Goal: Book appointment/travel/reservation

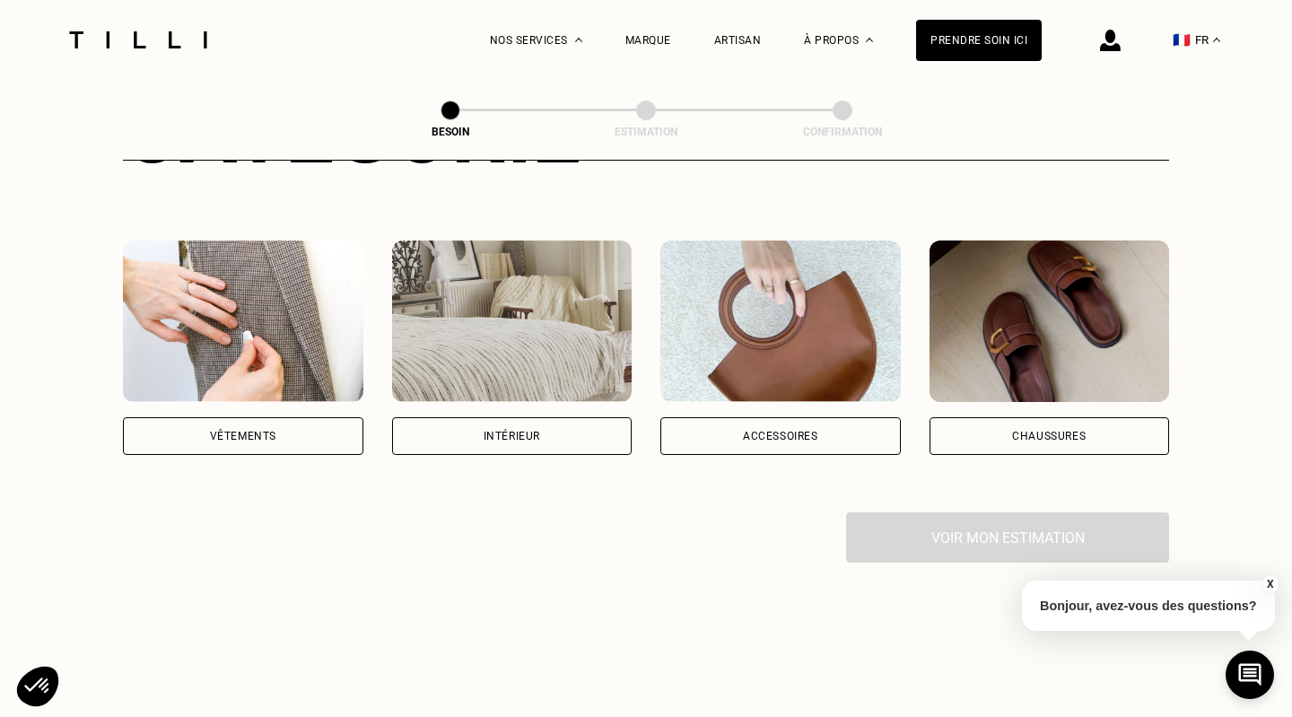
scroll to position [284, 0]
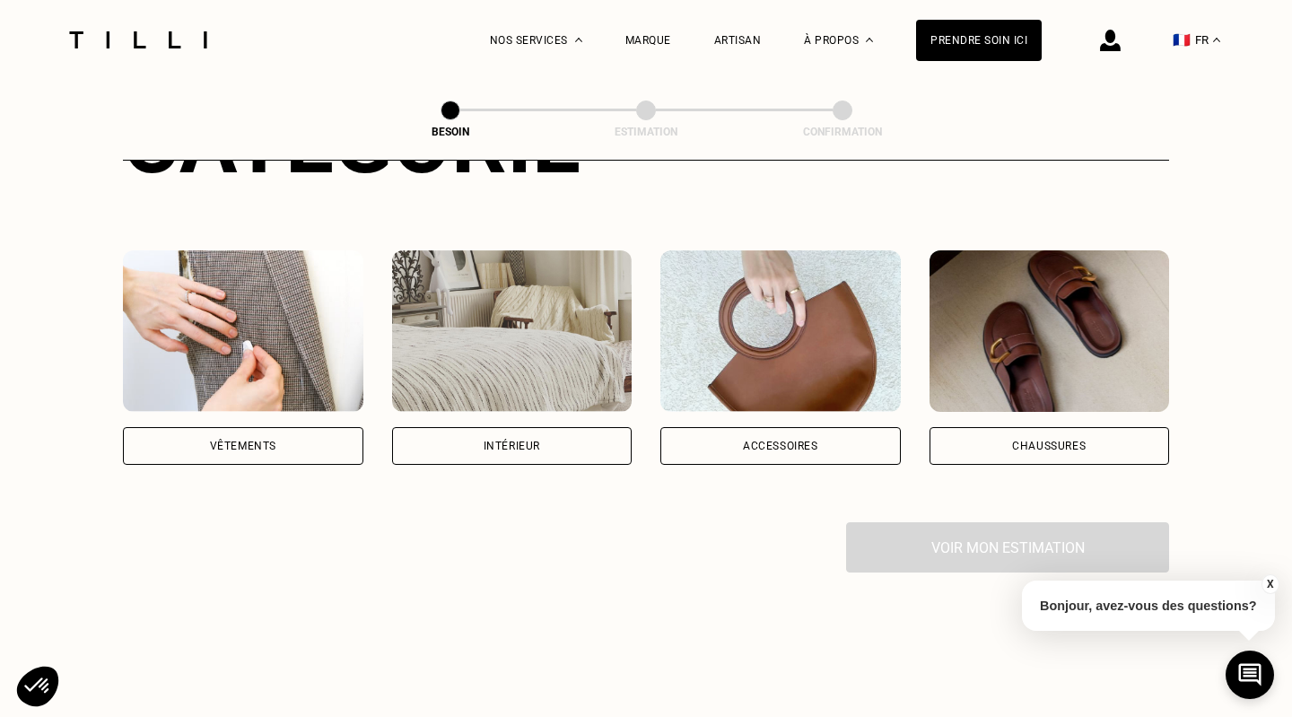
click at [536, 440] on div "Intérieur" at bounding box center [512, 445] width 57 height 11
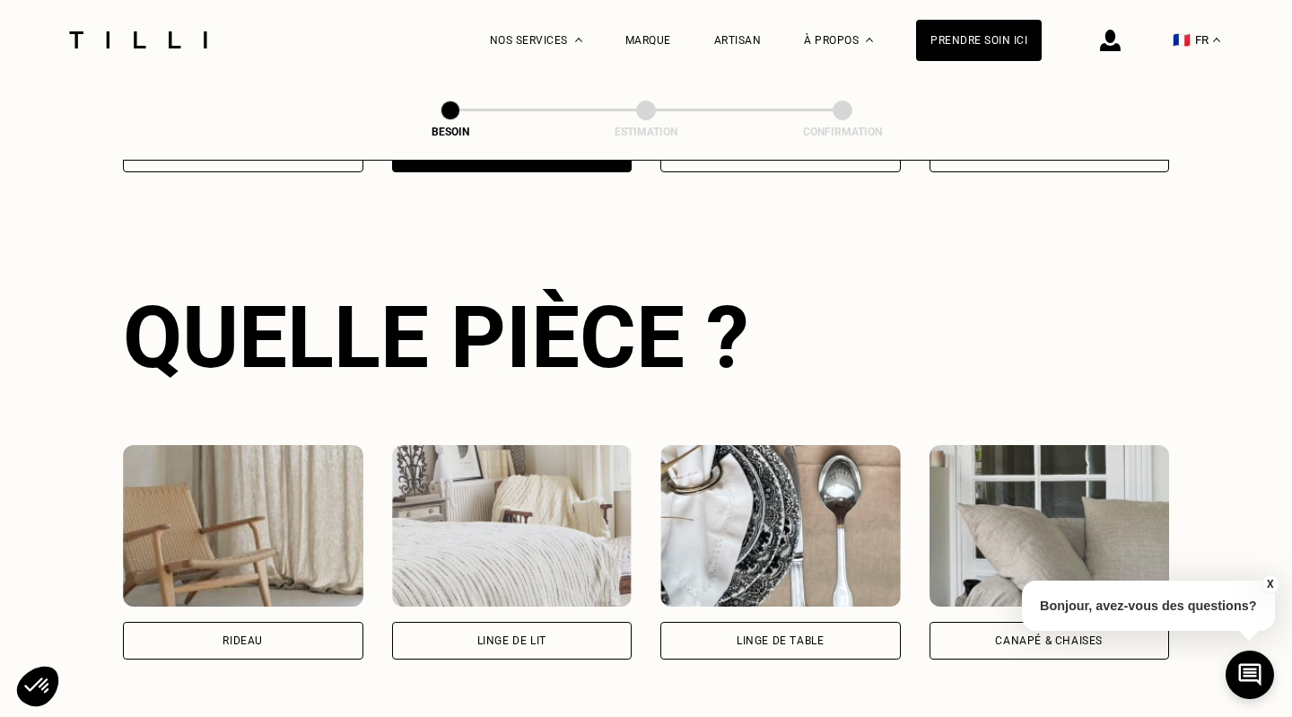
scroll to position [584, 0]
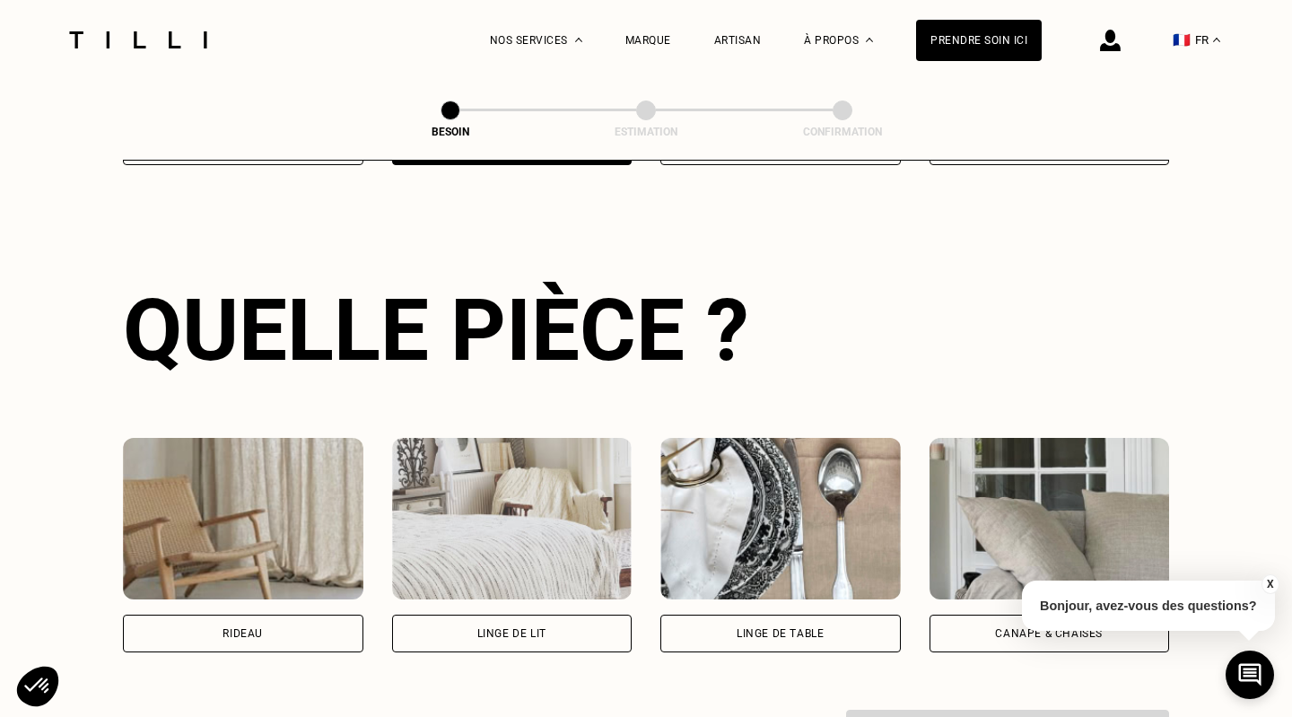
click at [264, 635] on div "Rideau Linge de lit Linge de table Canapé & chaises" at bounding box center [646, 544] width 1046 height 329
click at [277, 620] on div "Rideau" at bounding box center [243, 634] width 240 height 38
select select "FR"
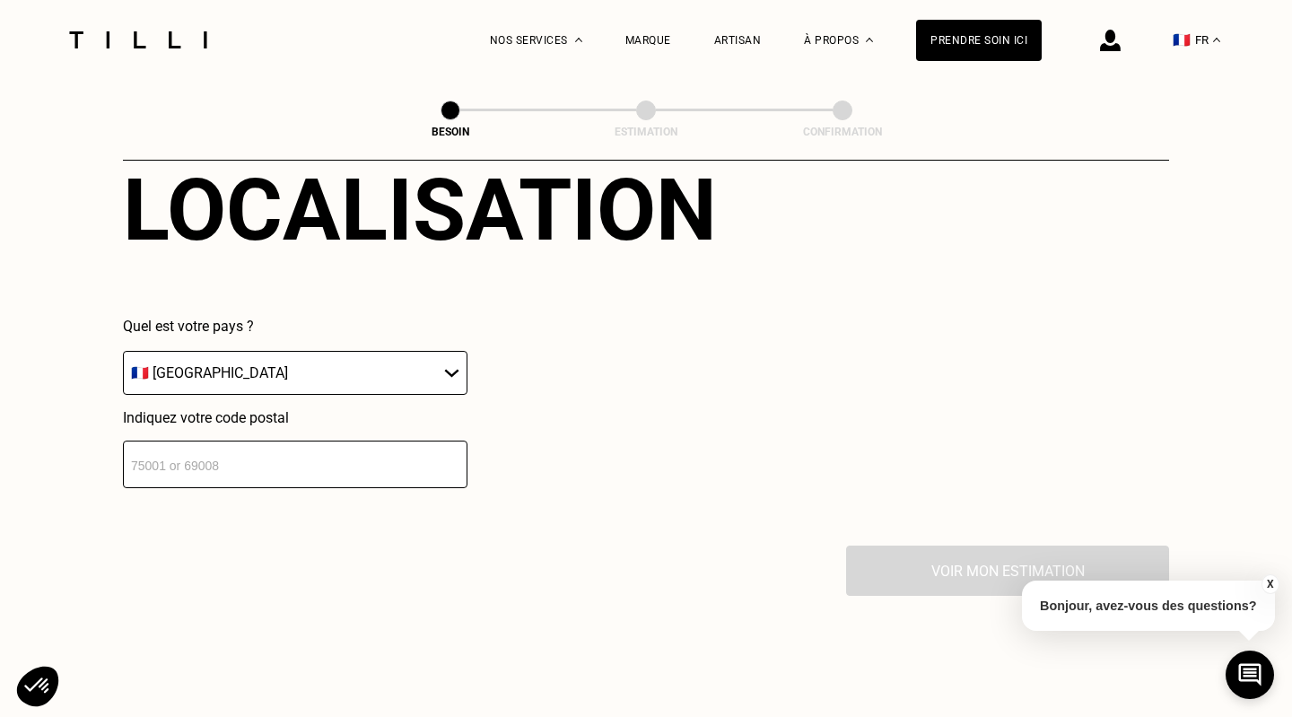
scroll to position [1209, 0]
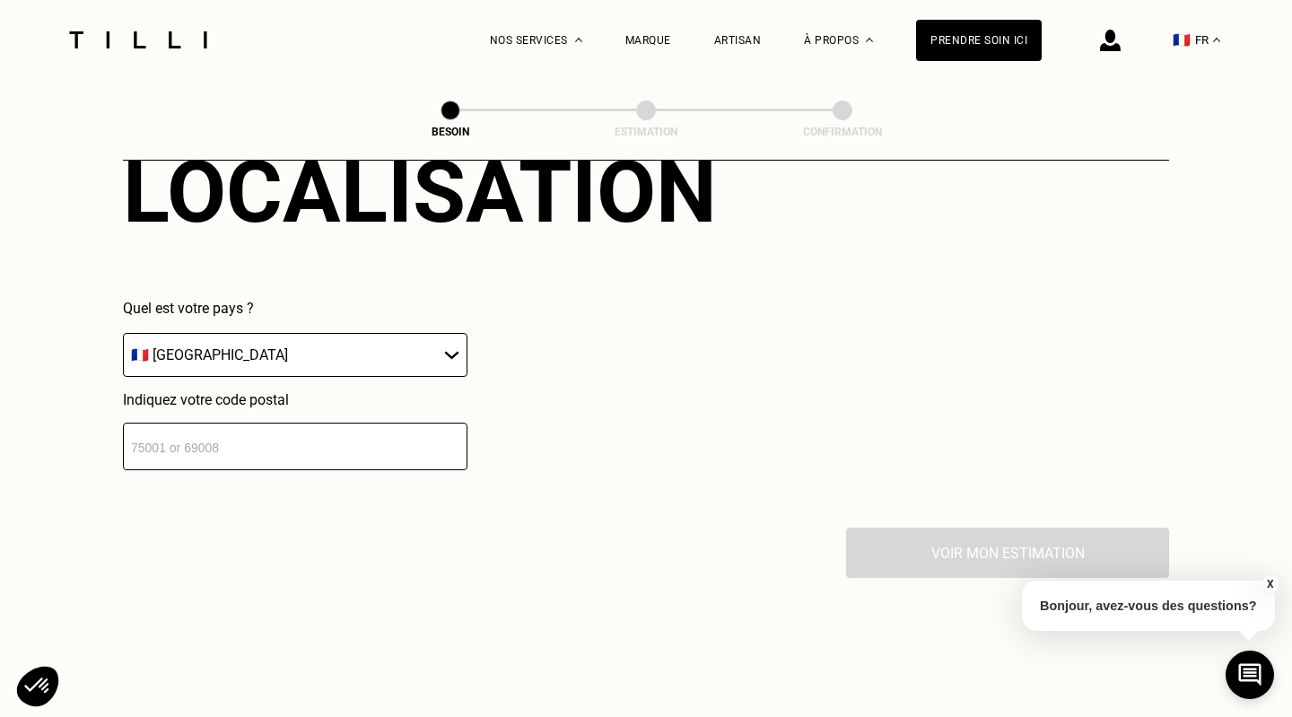
click at [362, 444] on input "number" at bounding box center [295, 447] width 344 height 48
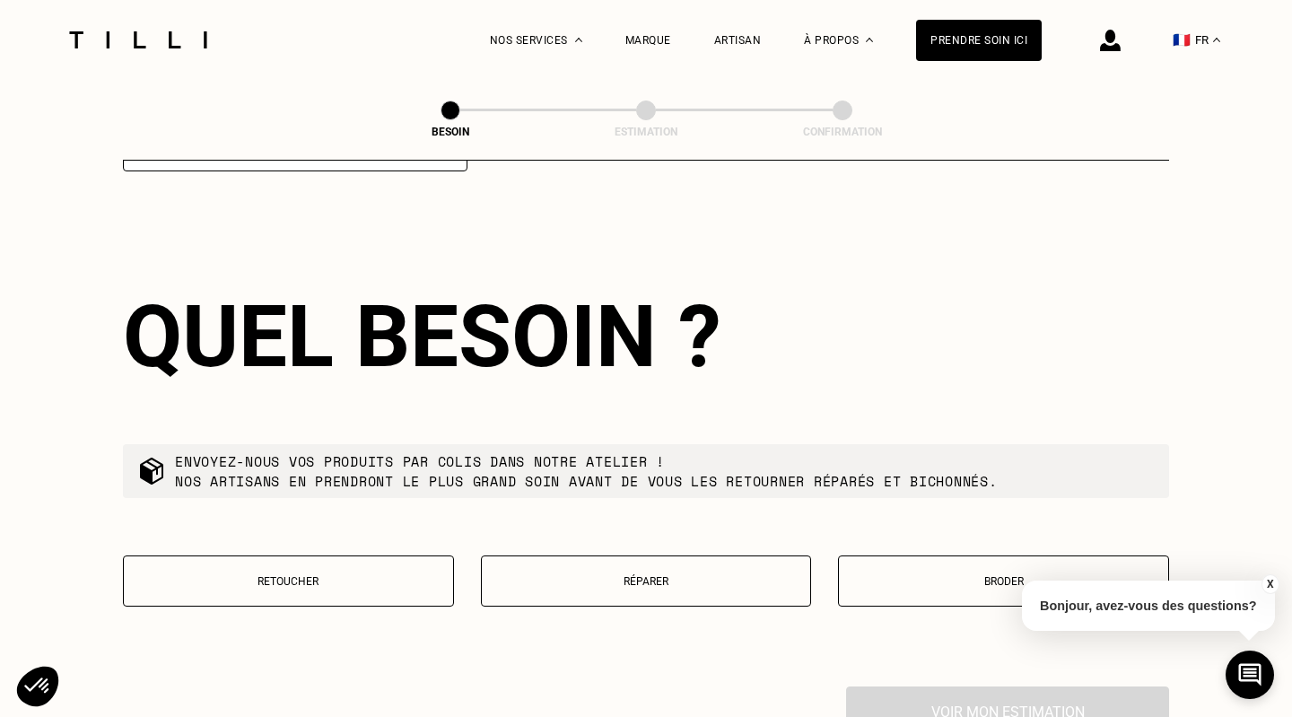
scroll to position [1514, 0]
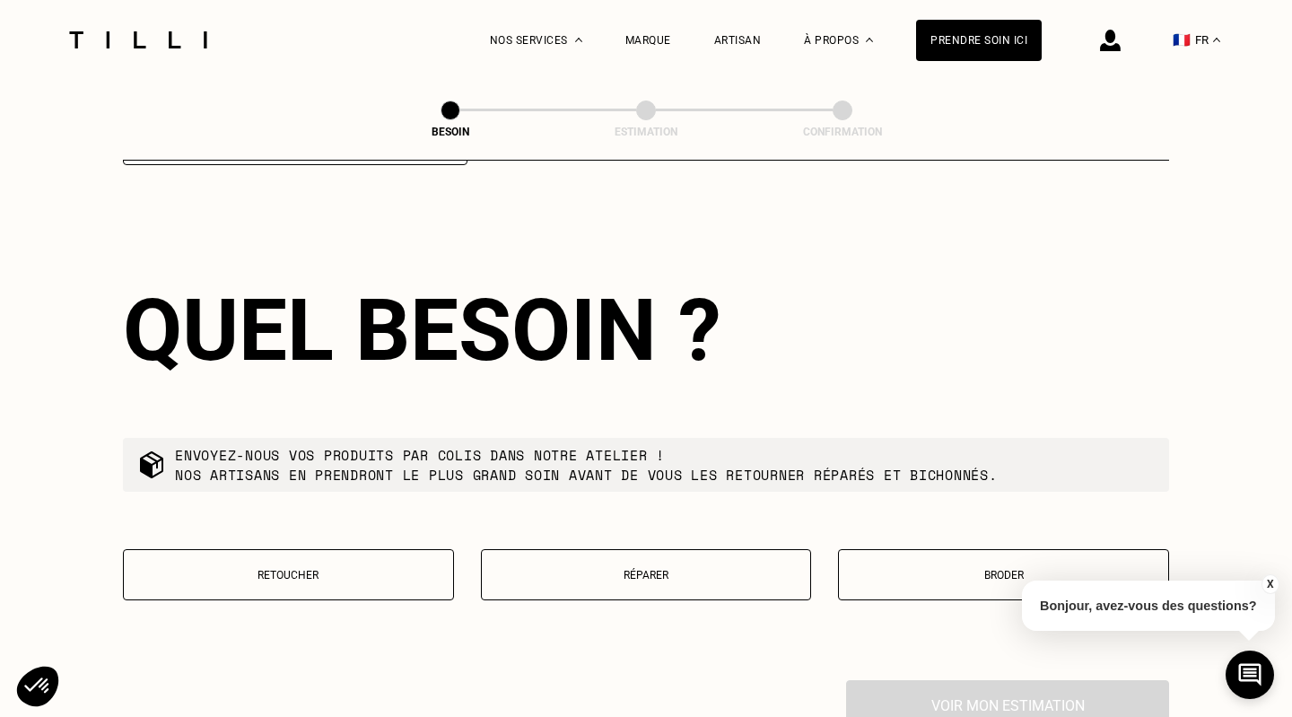
type input "83690"
click at [266, 563] on button "Retoucher" at bounding box center [288, 574] width 331 height 51
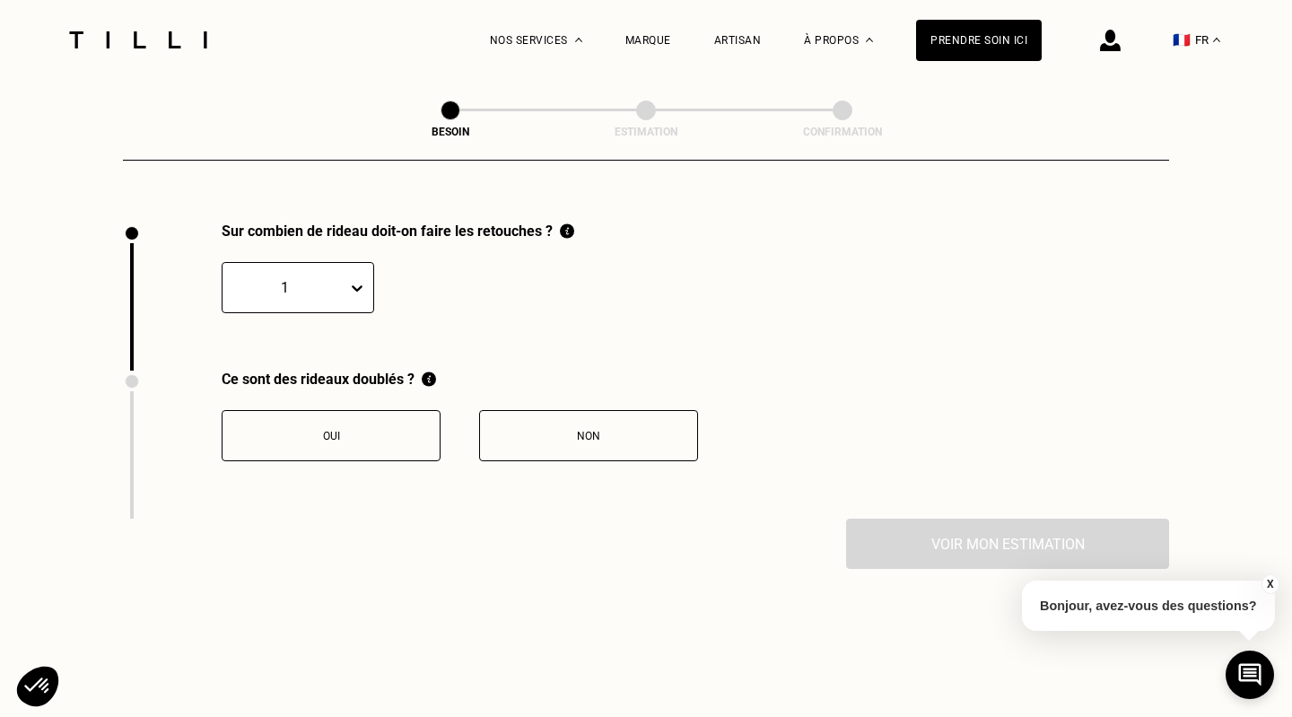
scroll to position [1974, 0]
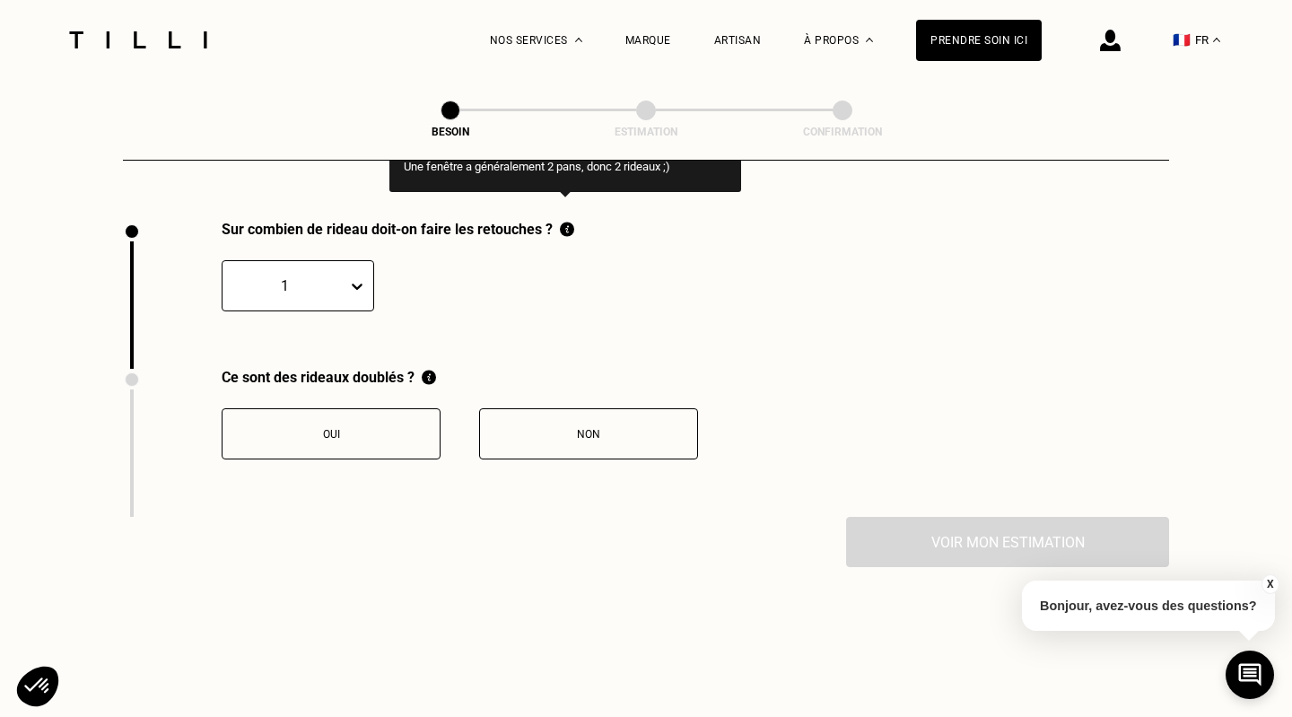
click at [569, 221] on img at bounding box center [567, 229] width 14 height 17
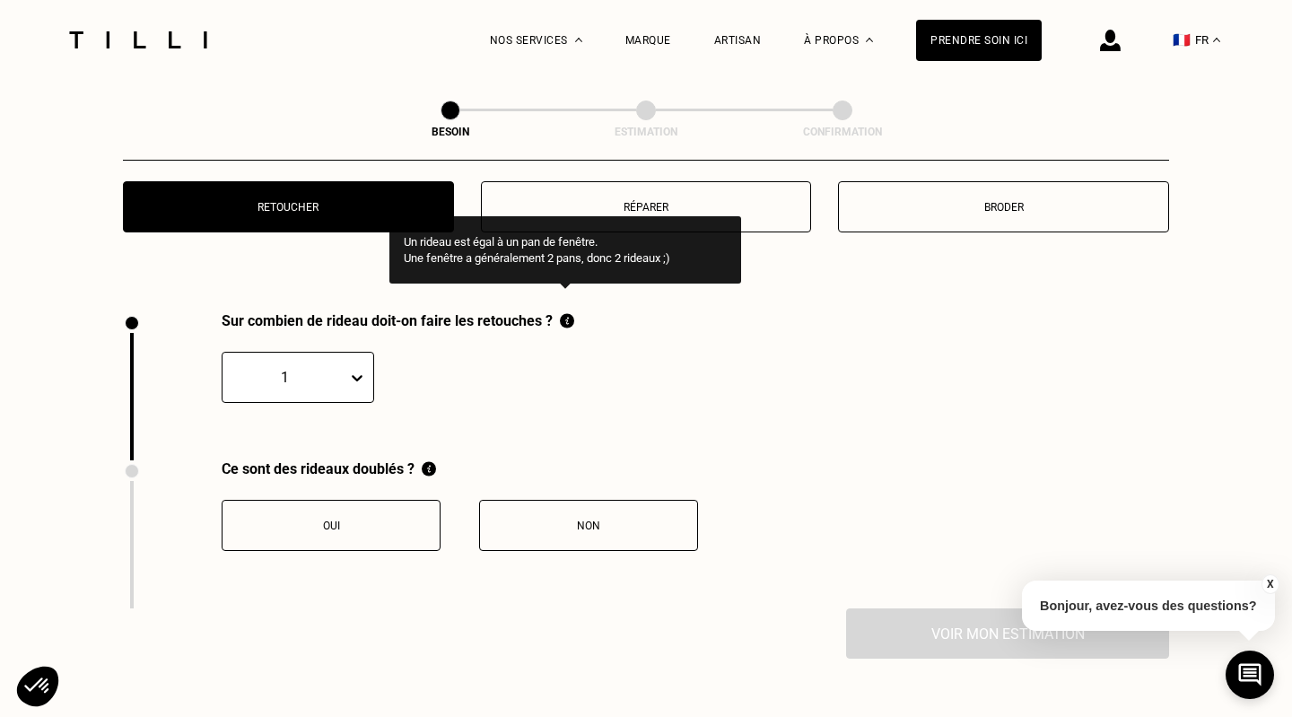
scroll to position [1878, 0]
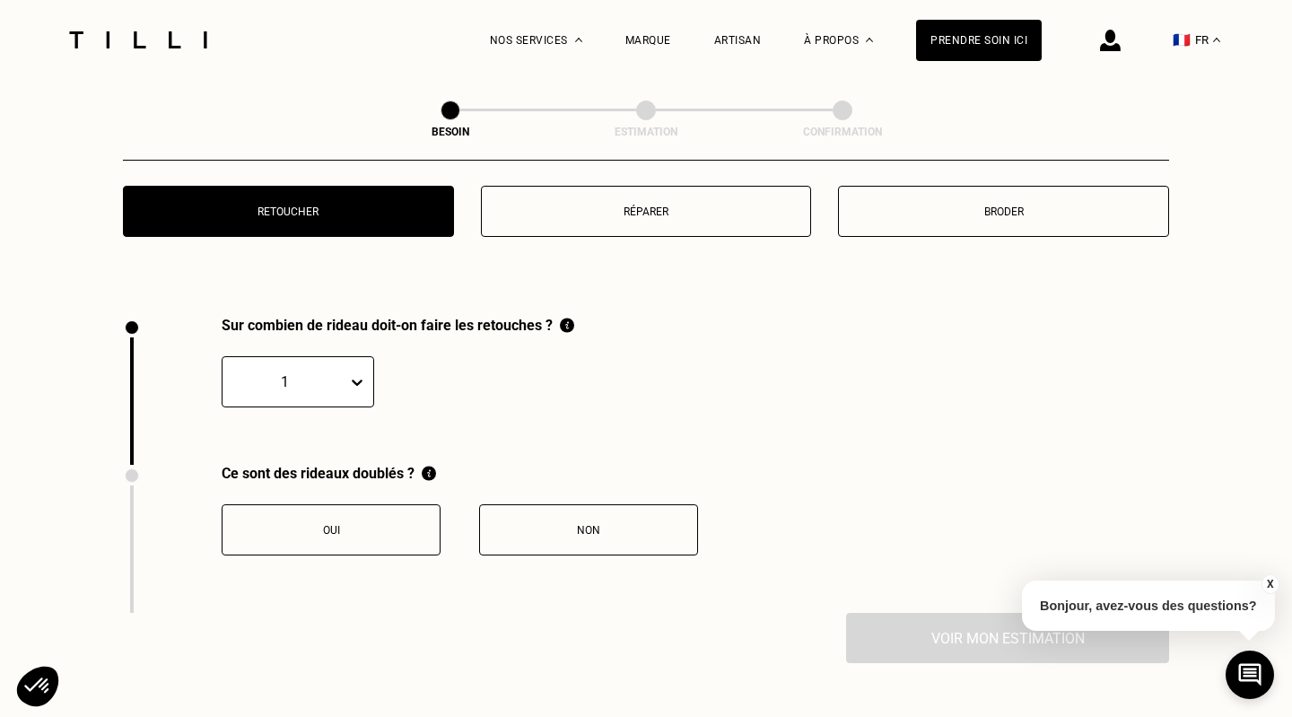
click at [358, 373] on icon at bounding box center [357, 382] width 18 height 18
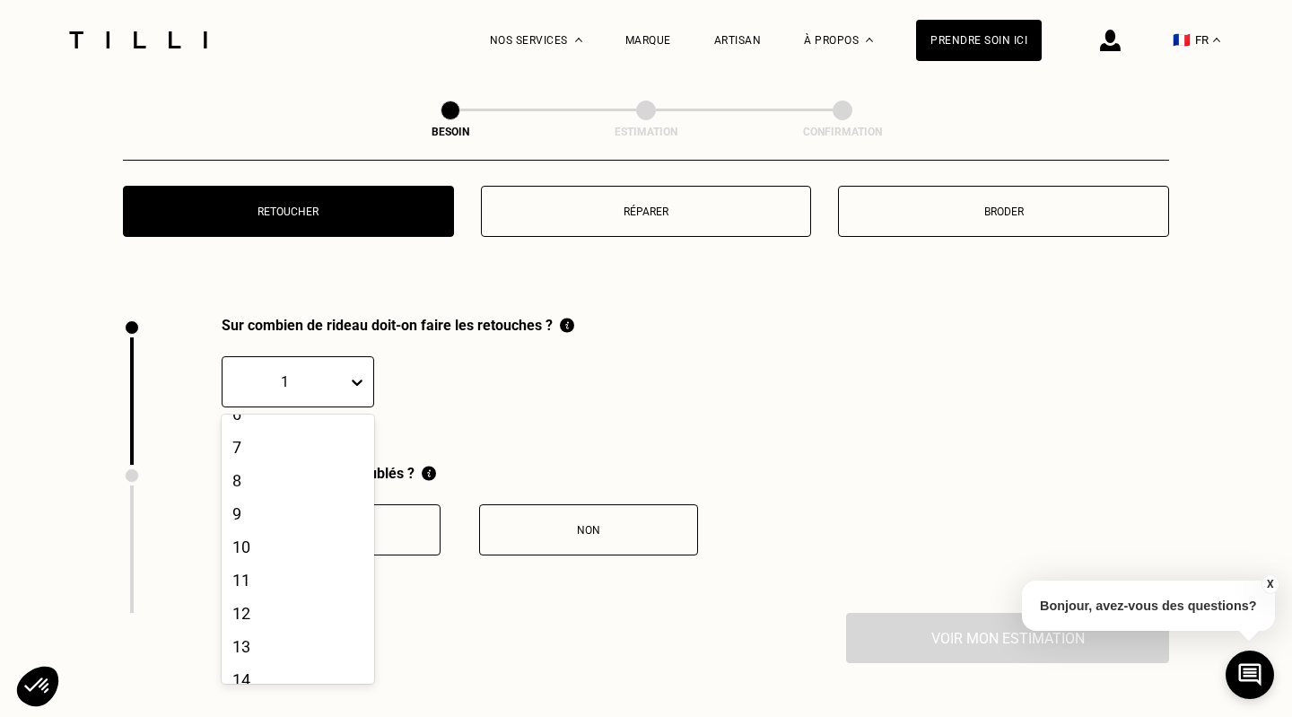
scroll to position [190, 0]
click at [257, 594] on div "12" at bounding box center [298, 609] width 153 height 33
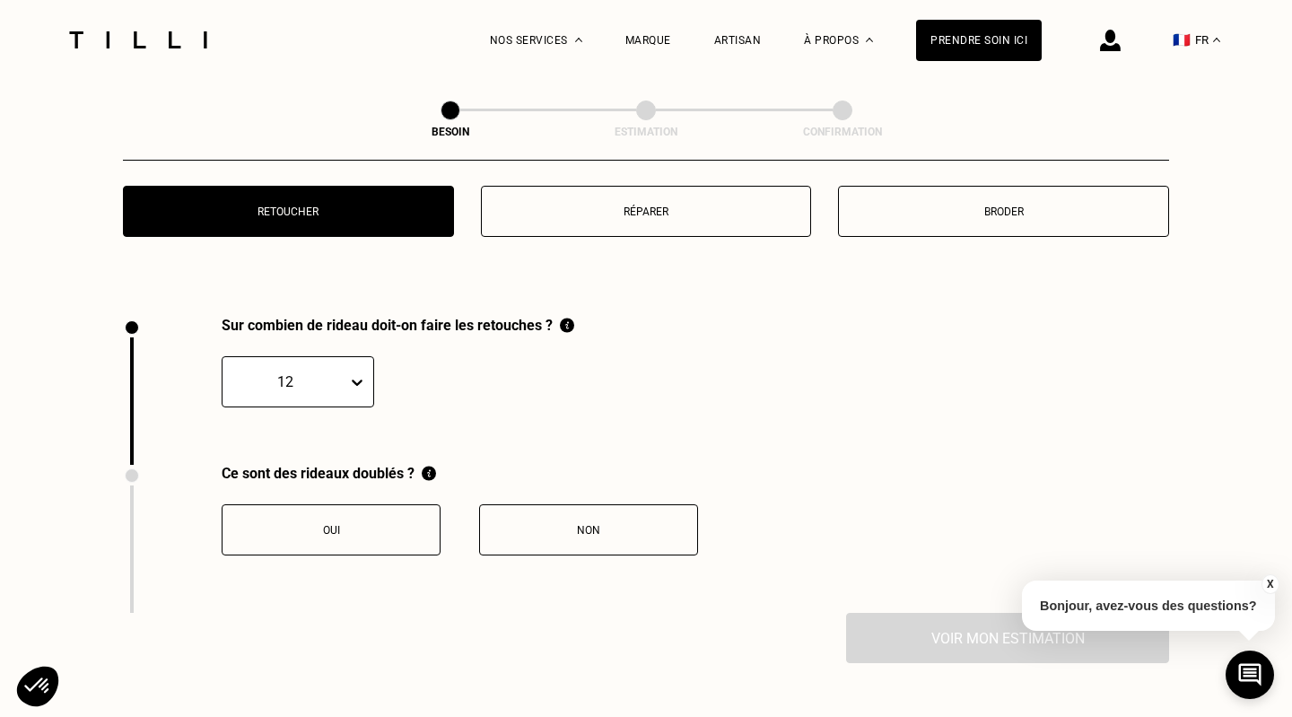
click at [640, 504] on button "Non" at bounding box center [588, 529] width 219 height 51
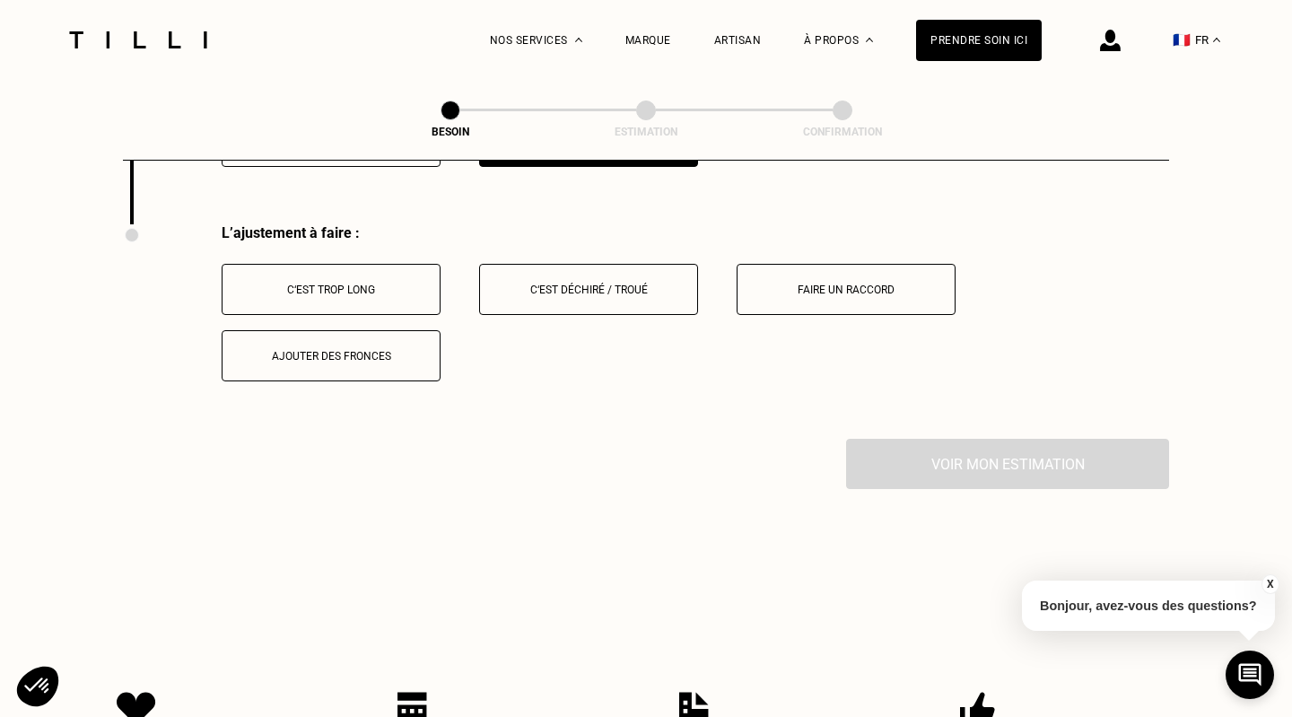
scroll to position [2270, 0]
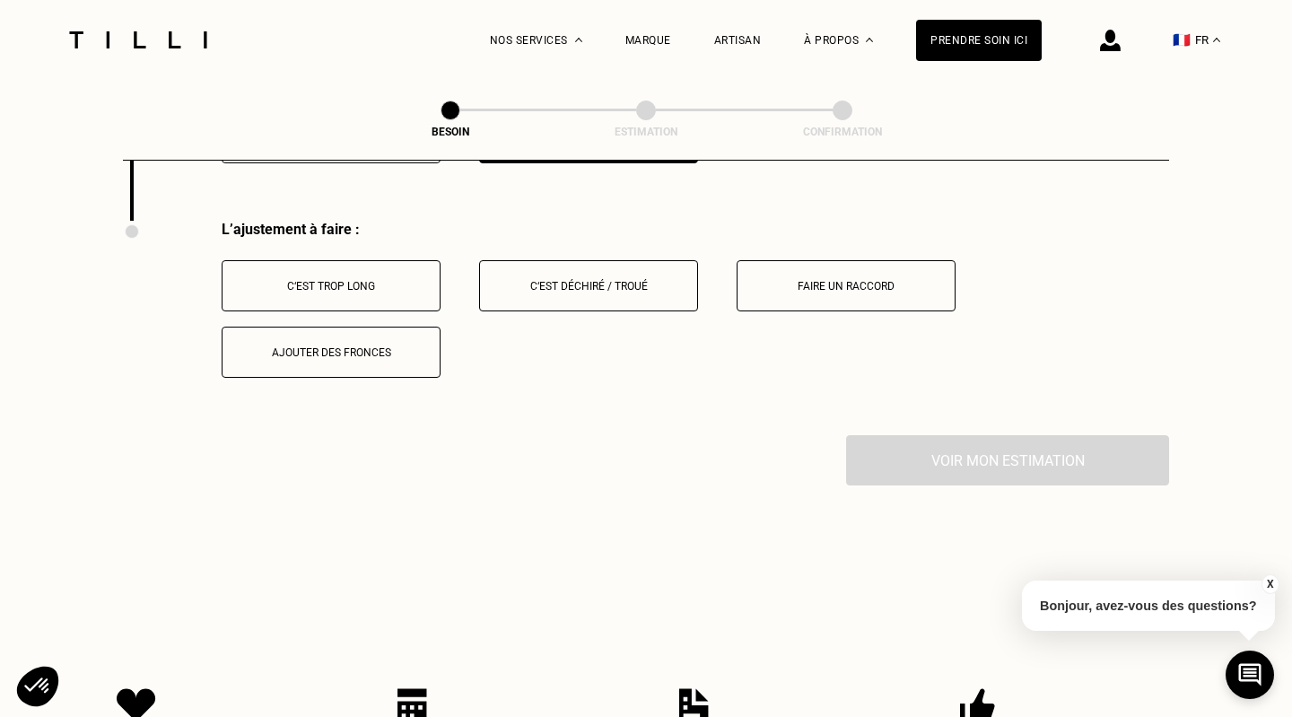
click at [361, 280] on div "C‘est trop long" at bounding box center [330, 286] width 199 height 13
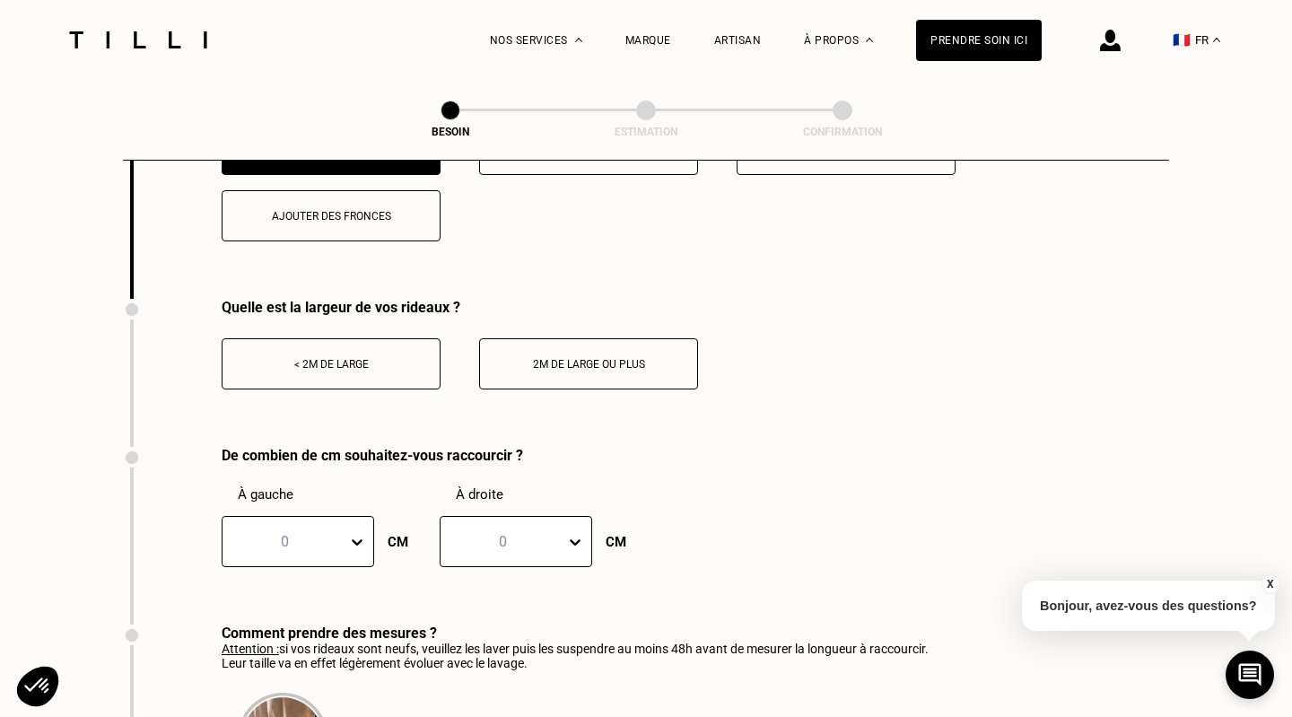
scroll to position [2407, 0]
click at [641, 357] on div "2m de large ou plus" at bounding box center [588, 363] width 199 height 13
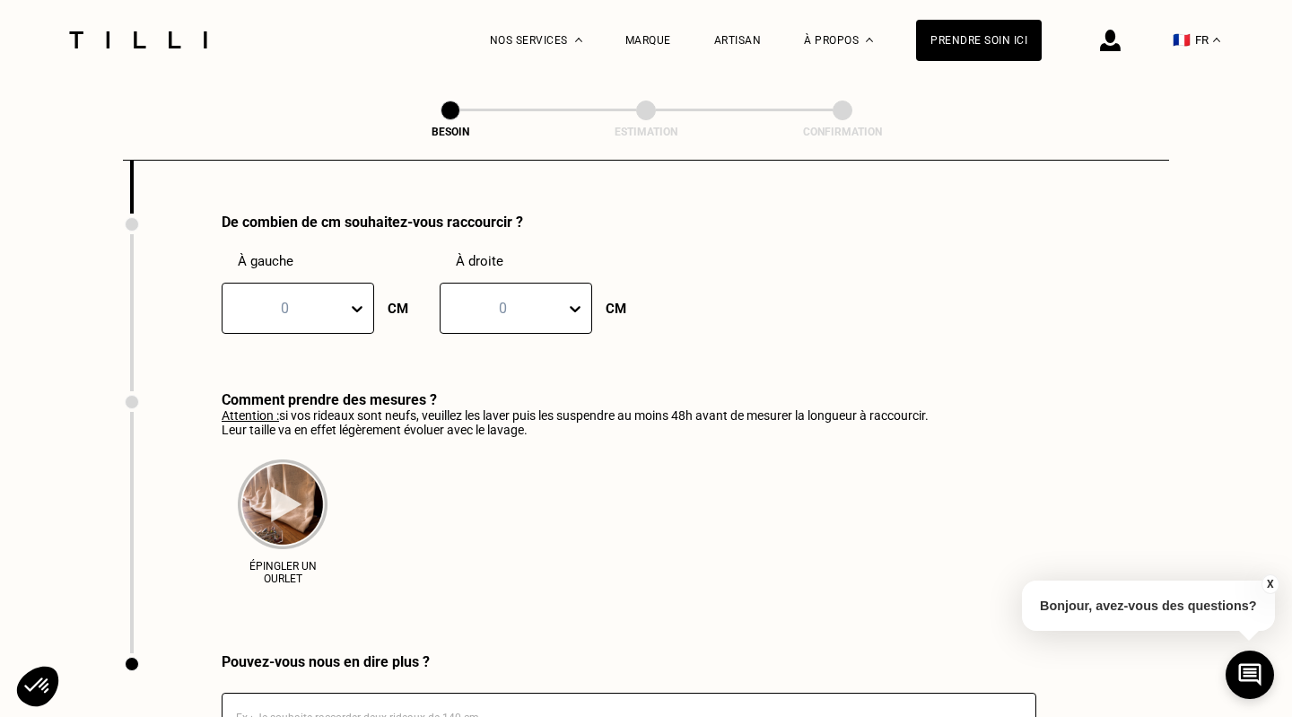
scroll to position [2638, 0]
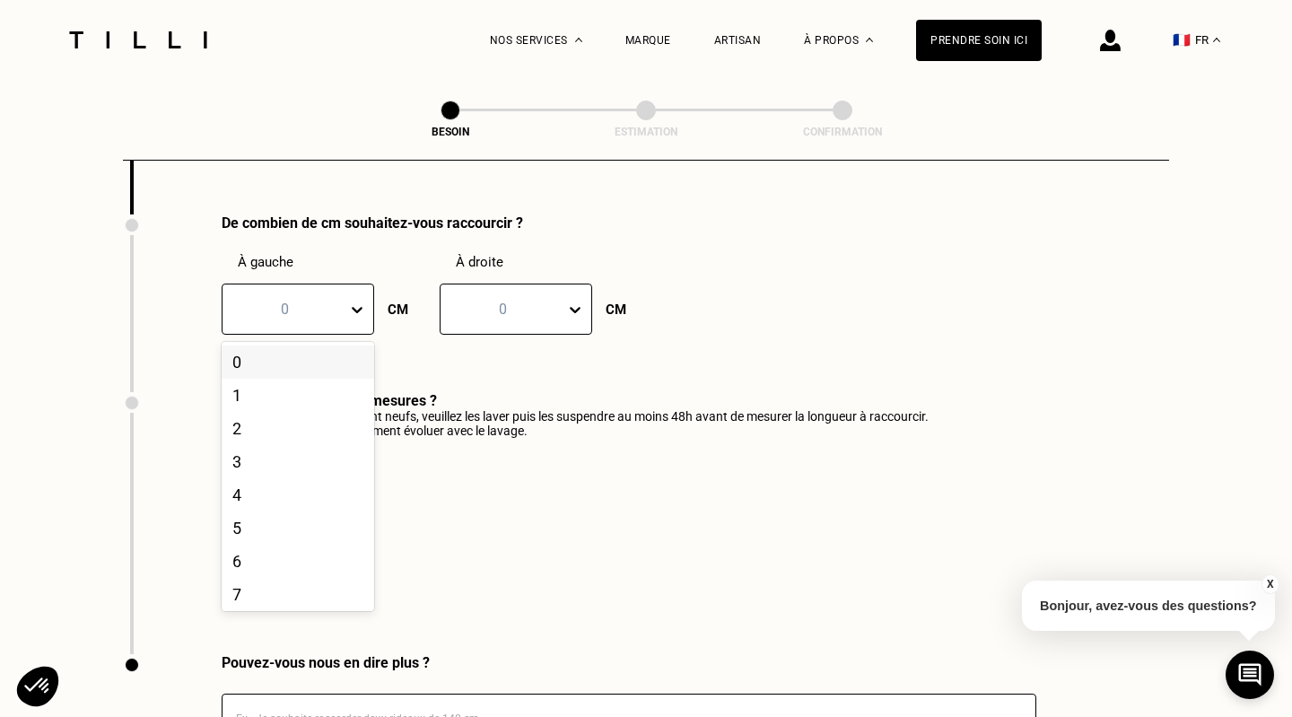
click at [354, 307] on icon at bounding box center [357, 310] width 11 height 6
click at [278, 475] on div "60" at bounding box center [298, 491] width 153 height 33
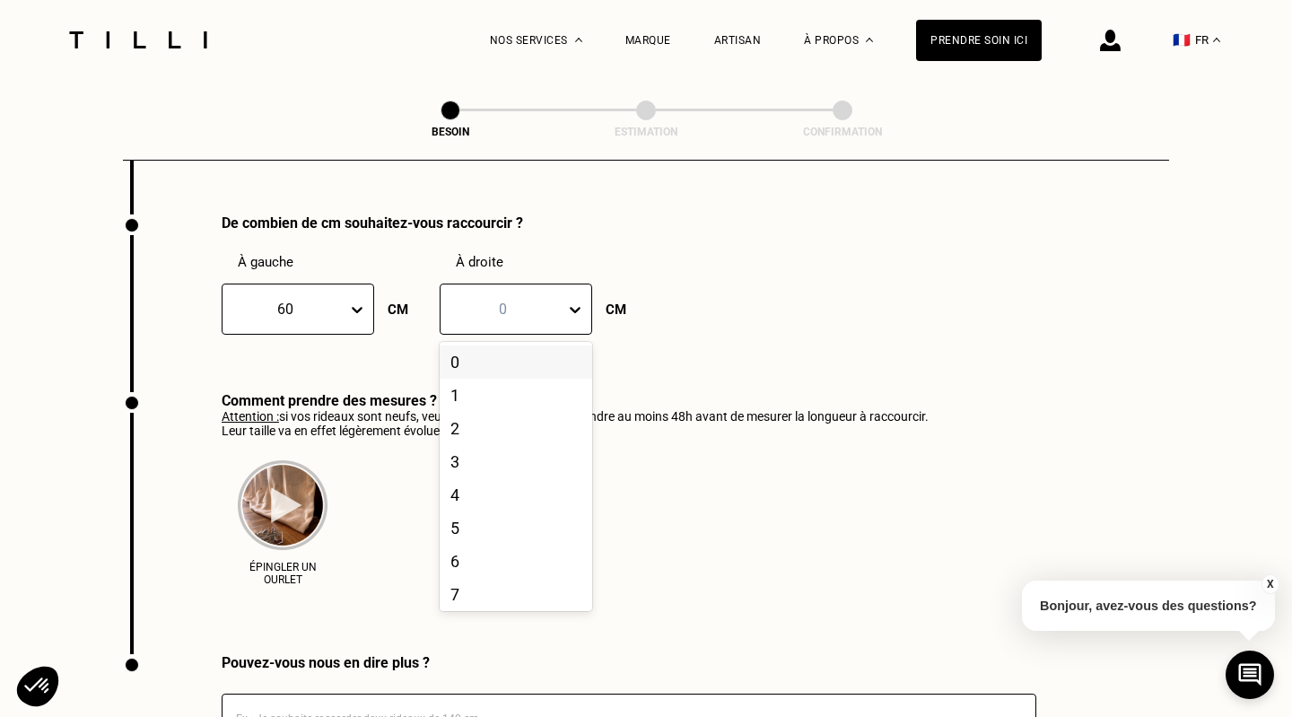
click at [572, 307] on icon at bounding box center [575, 310] width 11 height 6
click at [485, 542] on div "60" at bounding box center [516, 558] width 153 height 33
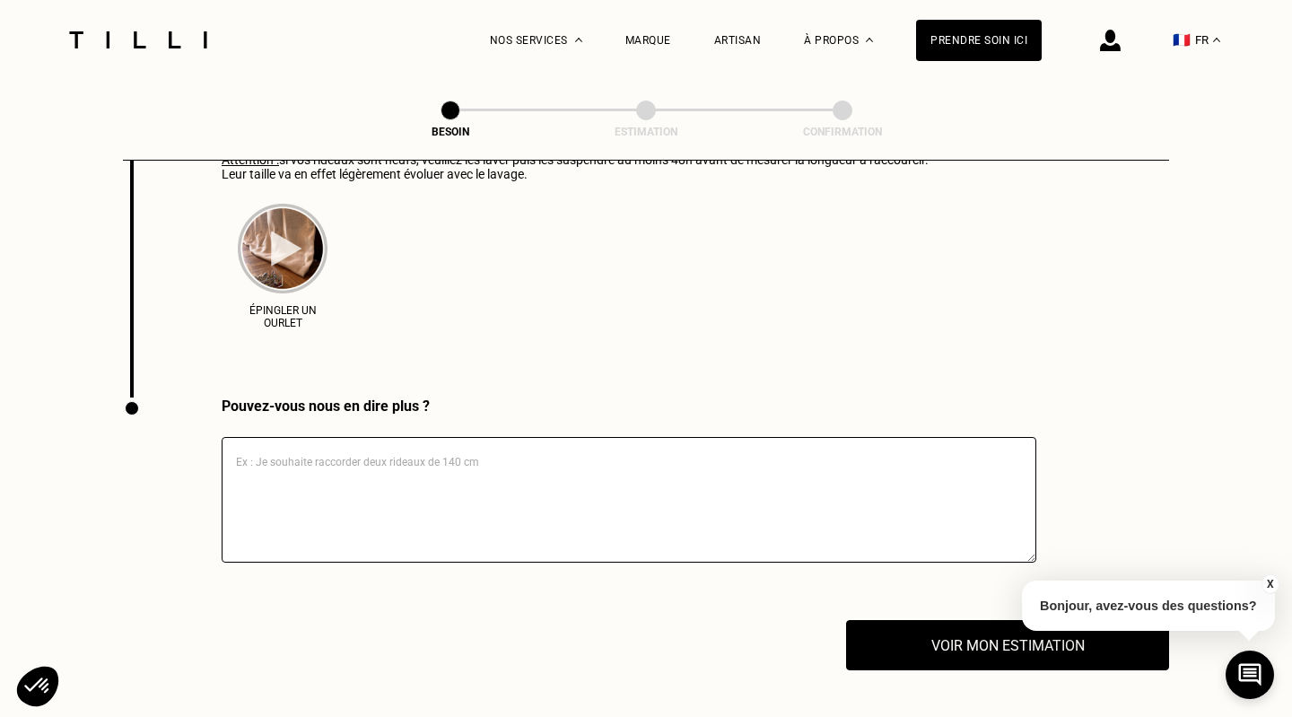
scroll to position [2907, 0]
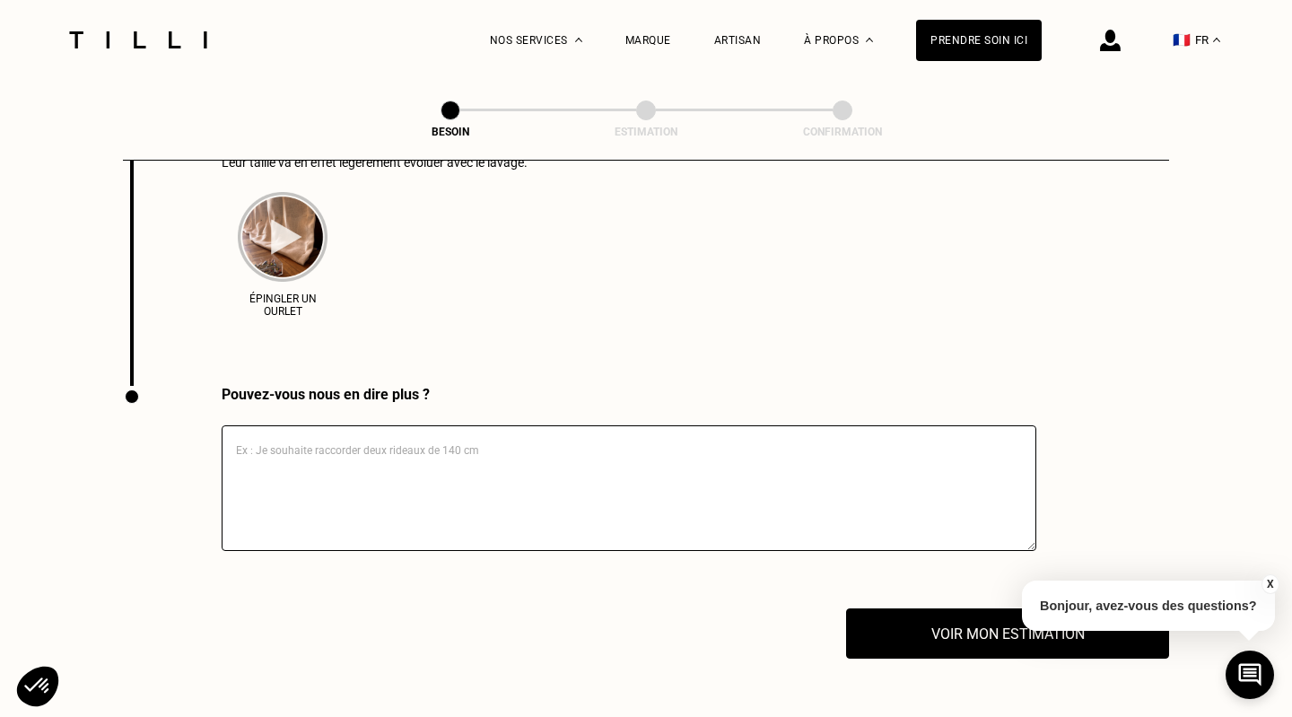
click at [396, 425] on textarea at bounding box center [629, 488] width 815 height 126
type textarea "l"
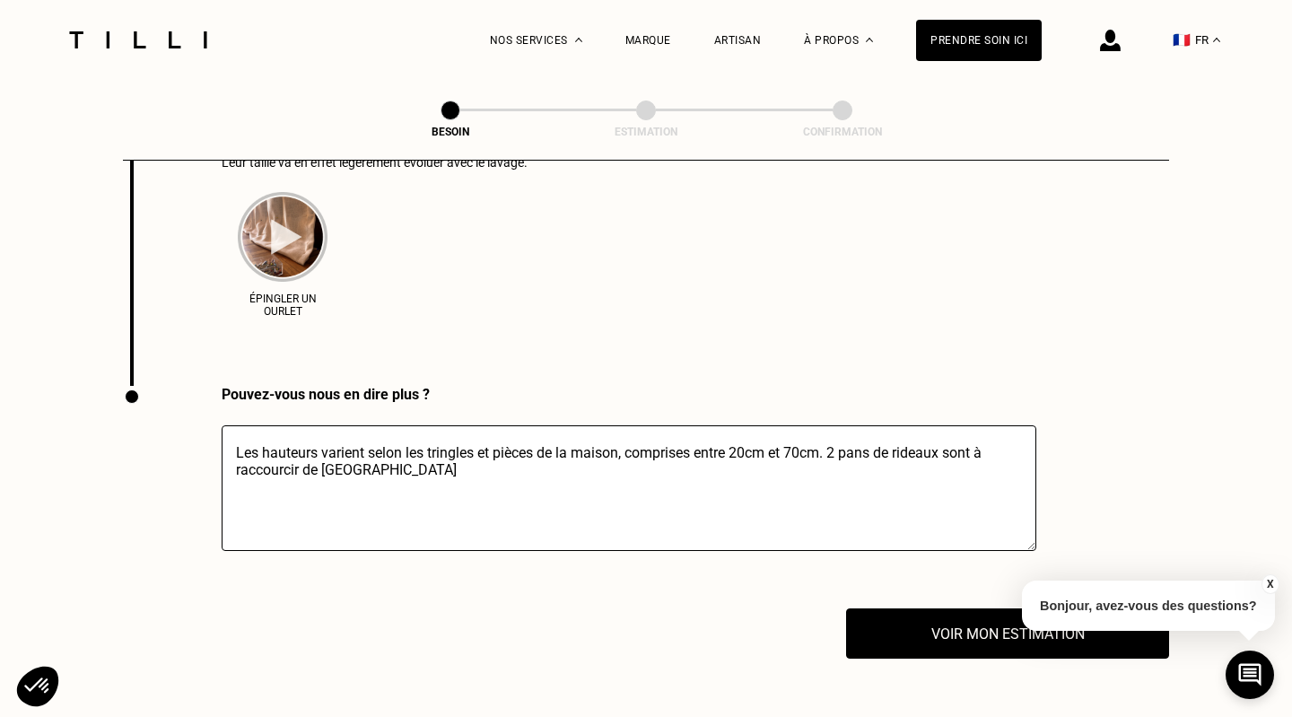
click at [369, 450] on textarea "Les hauteurs varient selon les tringles et pièces de la maison, comprises entre…" at bounding box center [629, 488] width 815 height 126
click at [810, 448] on textarea "Les hauteurs varient selon les tringles et pièces de la maison, comprises entre…" at bounding box center [629, 488] width 815 height 126
click at [874, 449] on textarea "Les hauteurs varient selon les tringles et pièces de la maison, comprises entre…" at bounding box center [629, 488] width 815 height 126
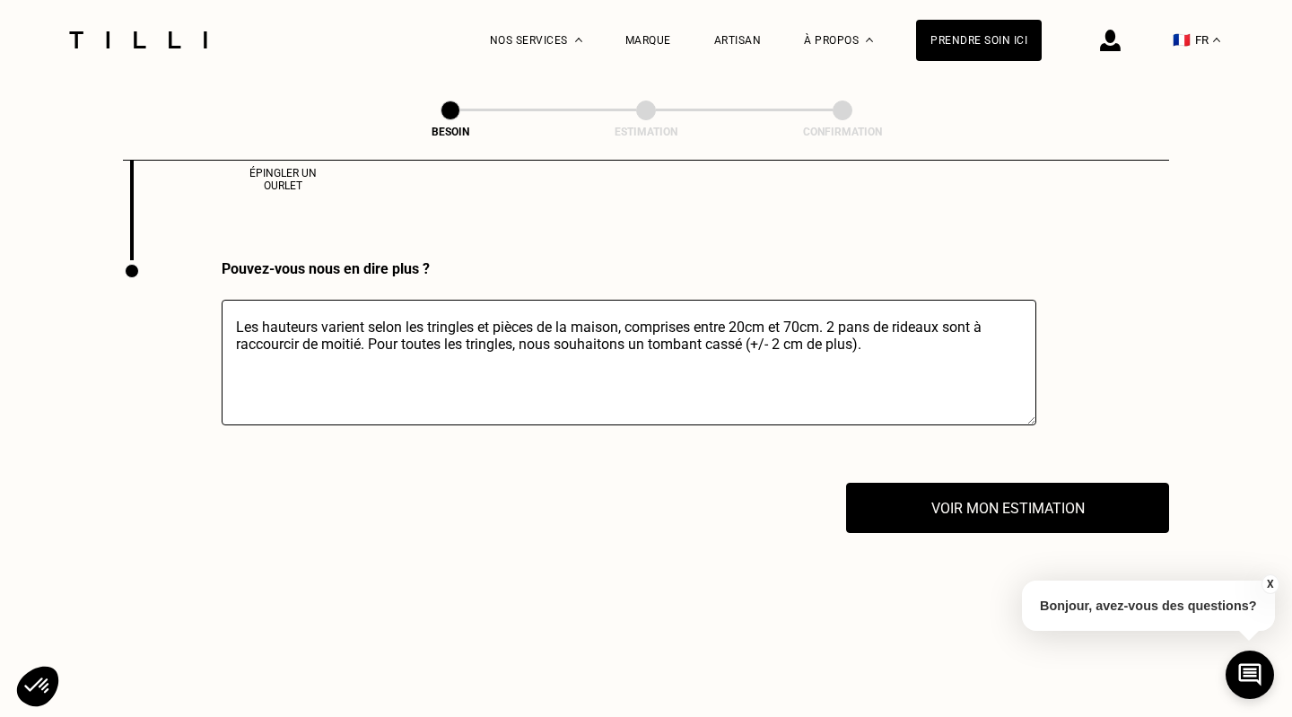
scroll to position [3033, 0]
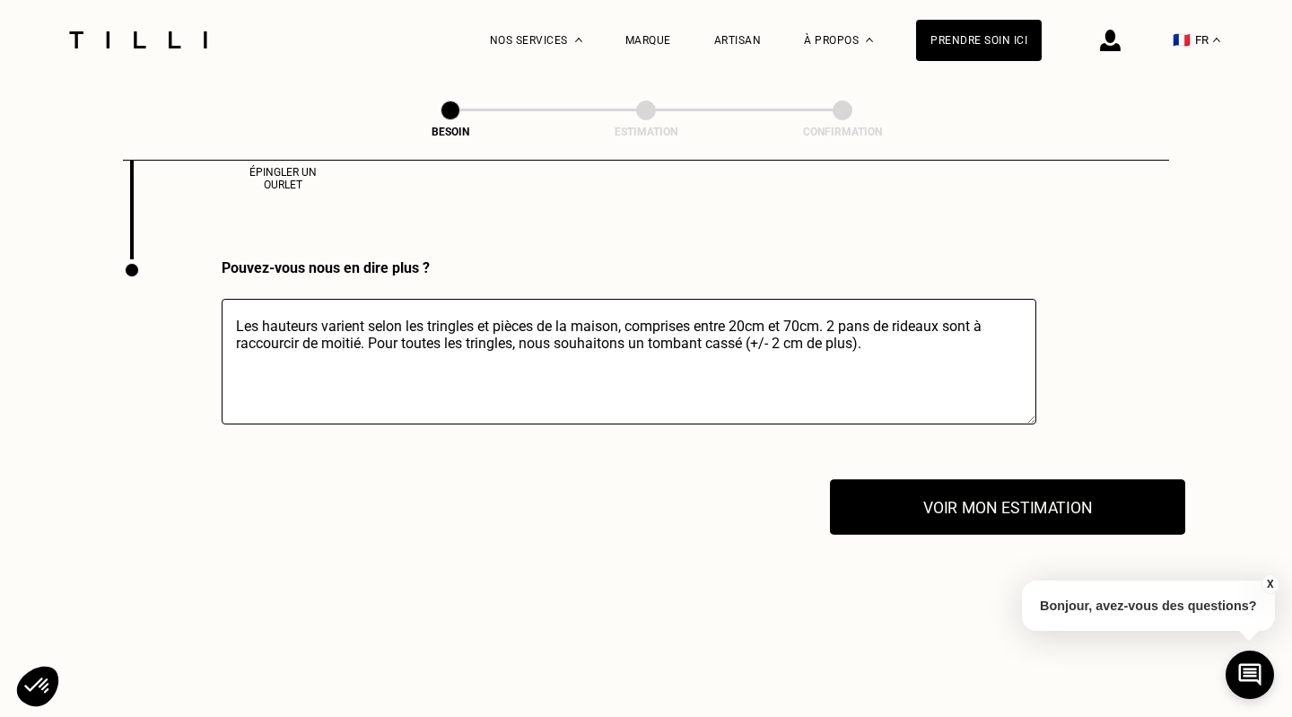
type textarea "Les hauteurs varient selon les tringles et pièces de la maison, comprises entre…"
click at [1077, 479] on button "Voir mon estimation" at bounding box center [1007, 507] width 355 height 56
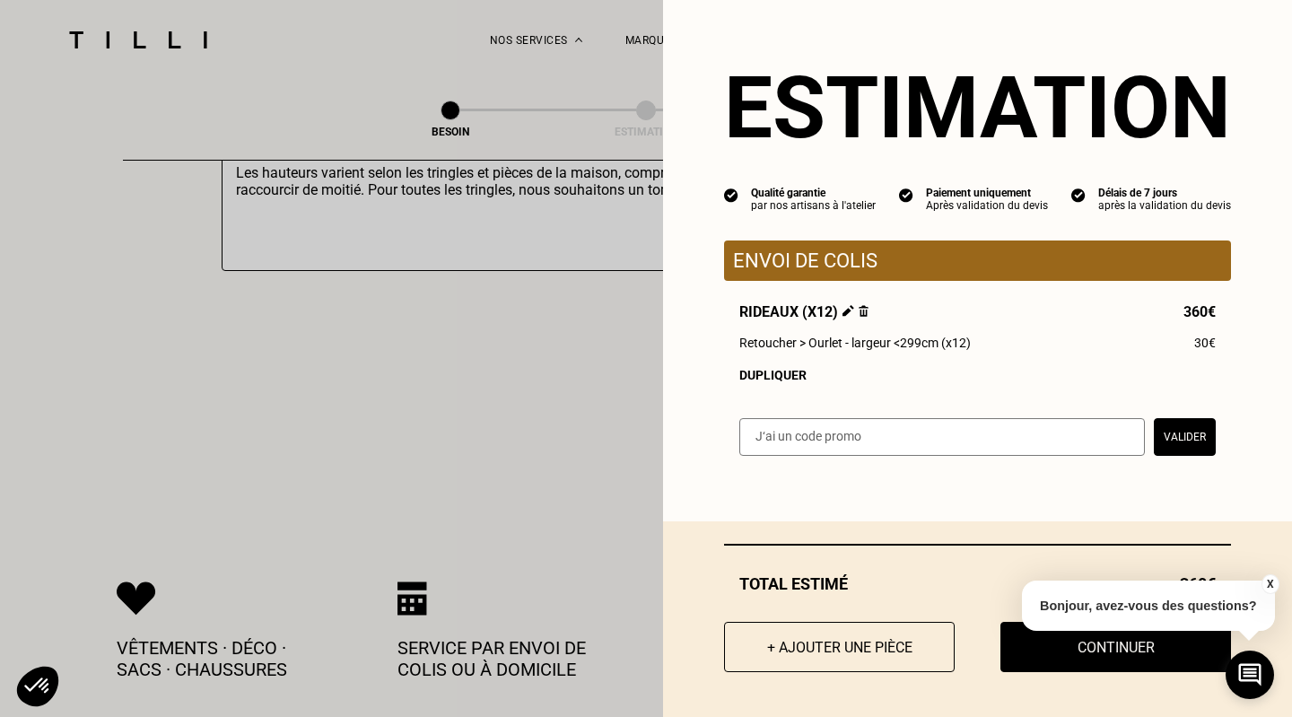
scroll to position [3201, 0]
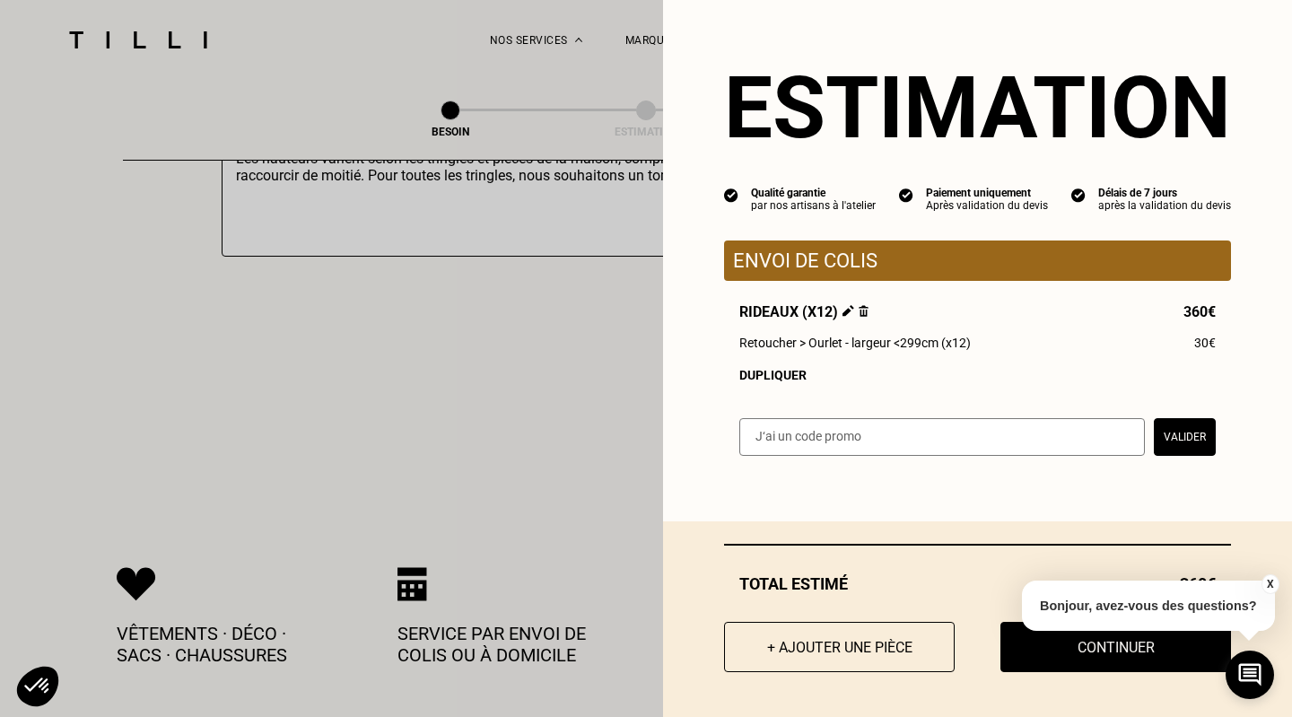
click at [1271, 580] on button "X" at bounding box center [1269, 584] width 18 height 20
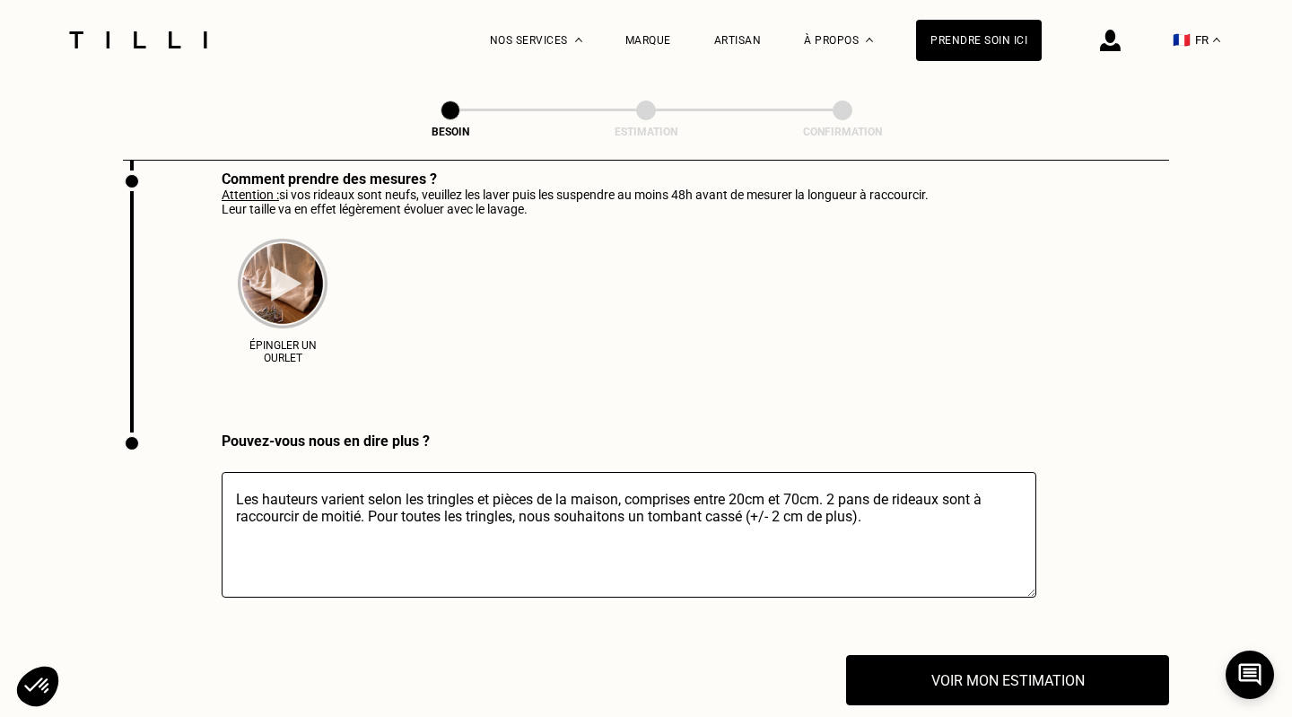
scroll to position [2857, 0]
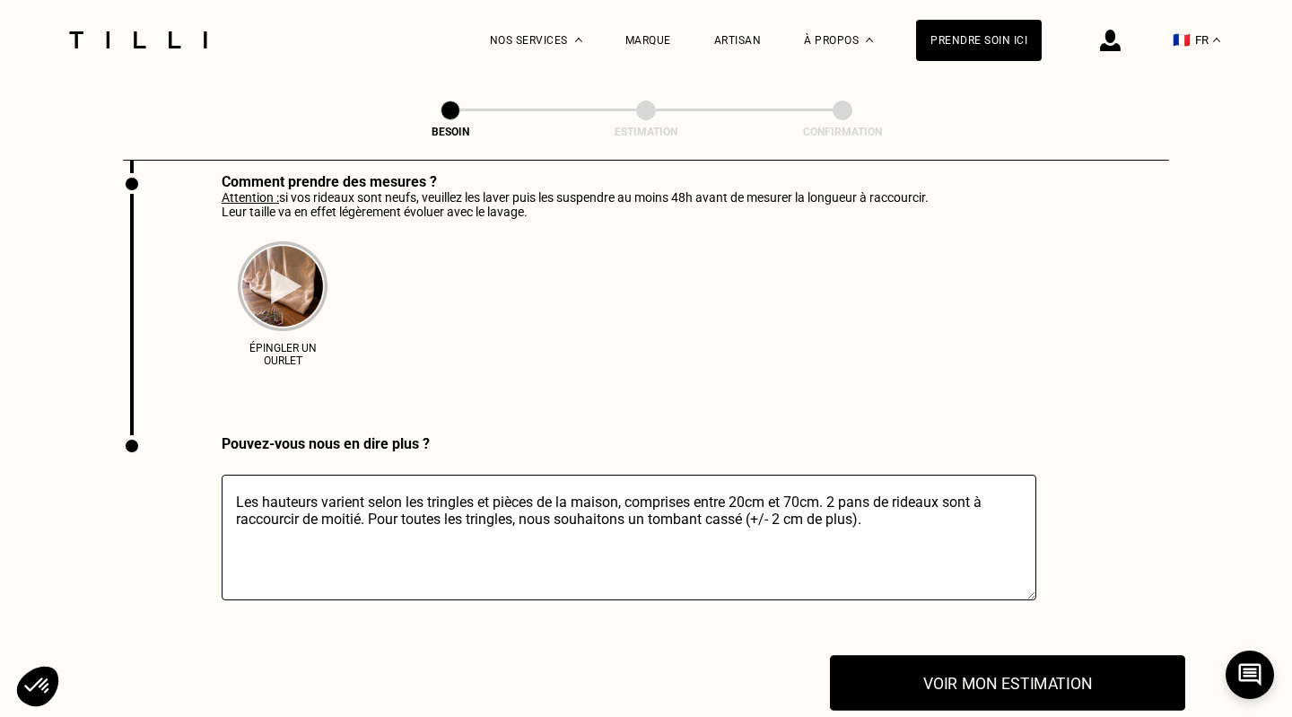
click at [1048, 661] on button "Voir mon estimation" at bounding box center [1007, 683] width 355 height 56
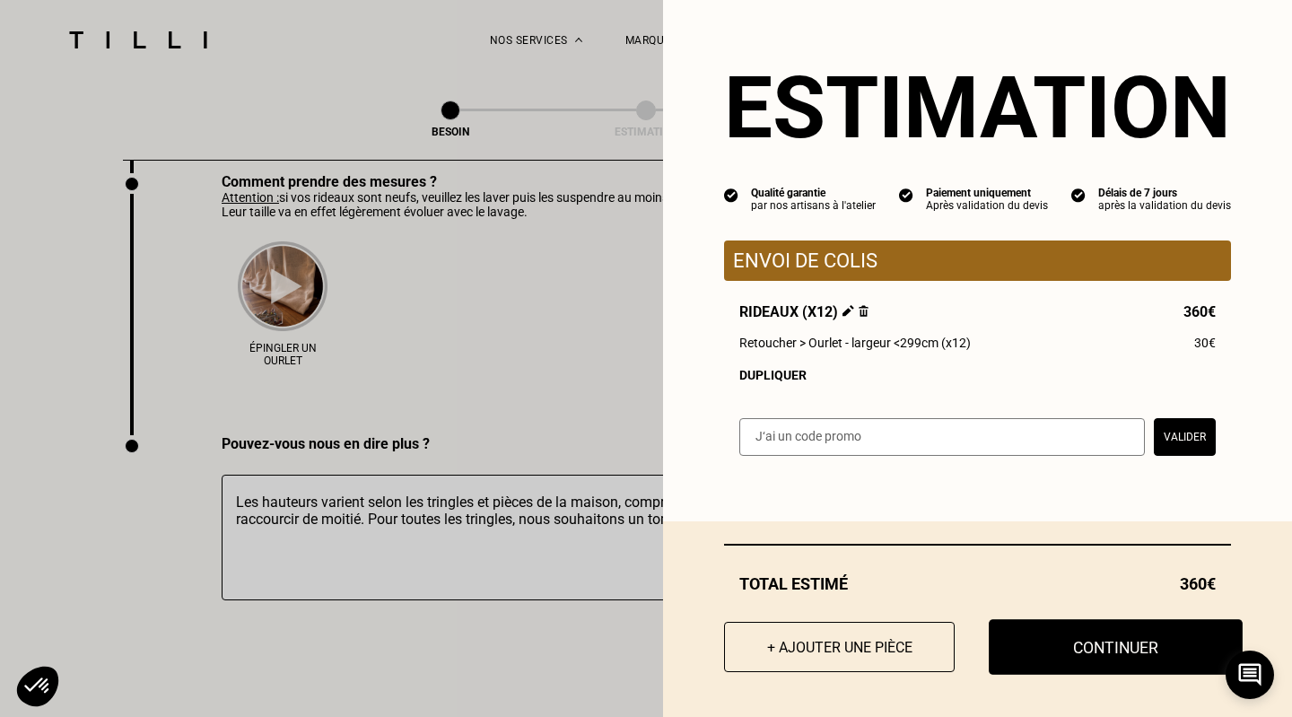
click at [1081, 634] on button "Continuer" at bounding box center [1116, 647] width 254 height 56
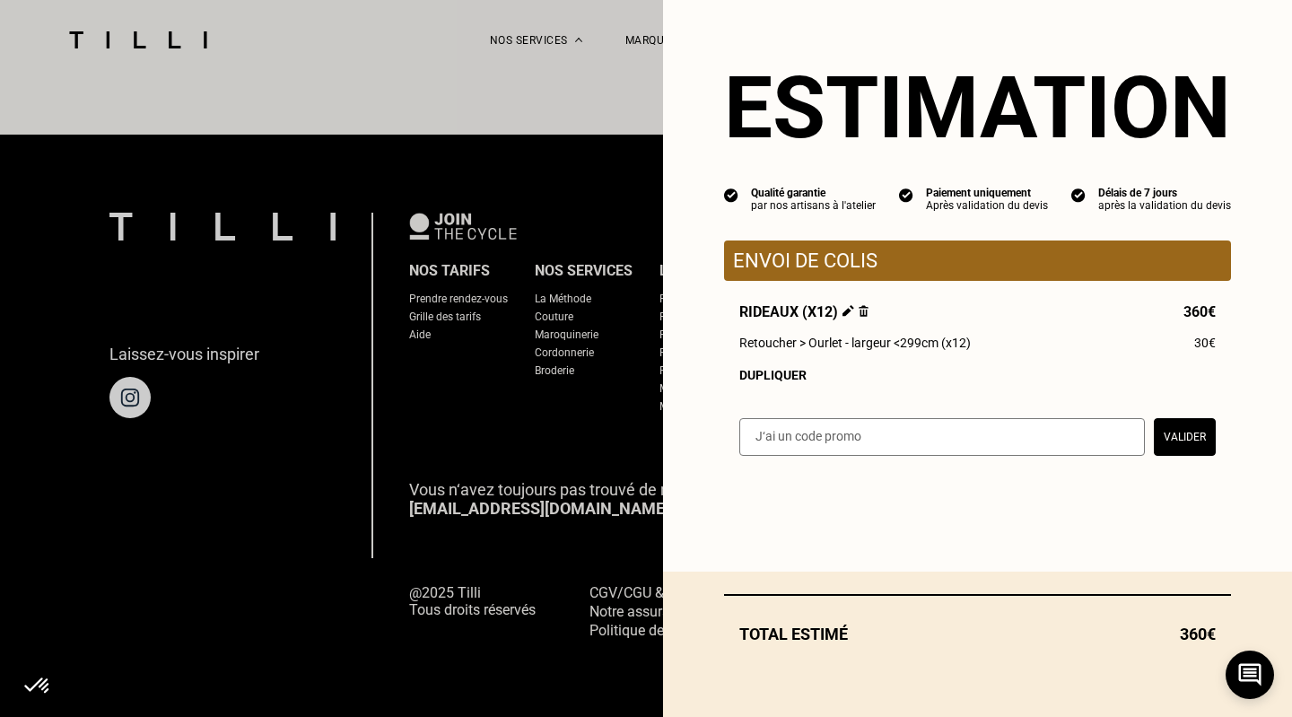
scroll to position [1096, 0]
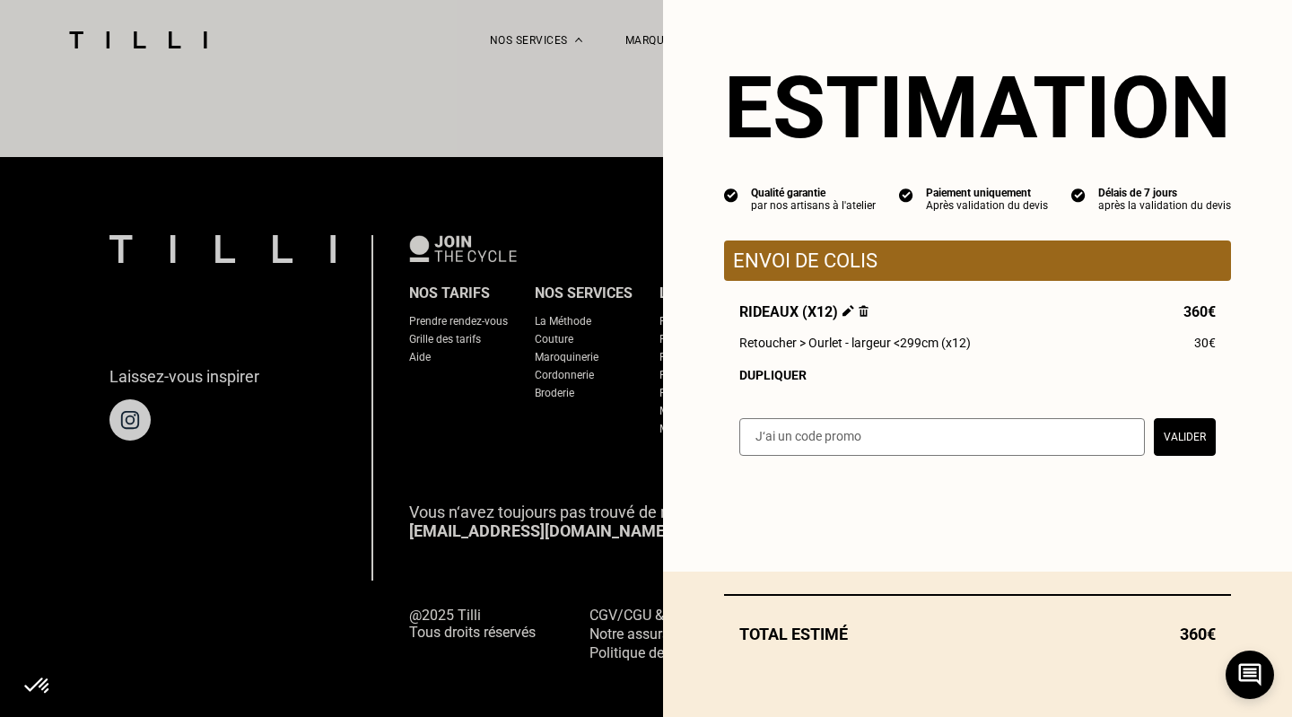
select select "FR"
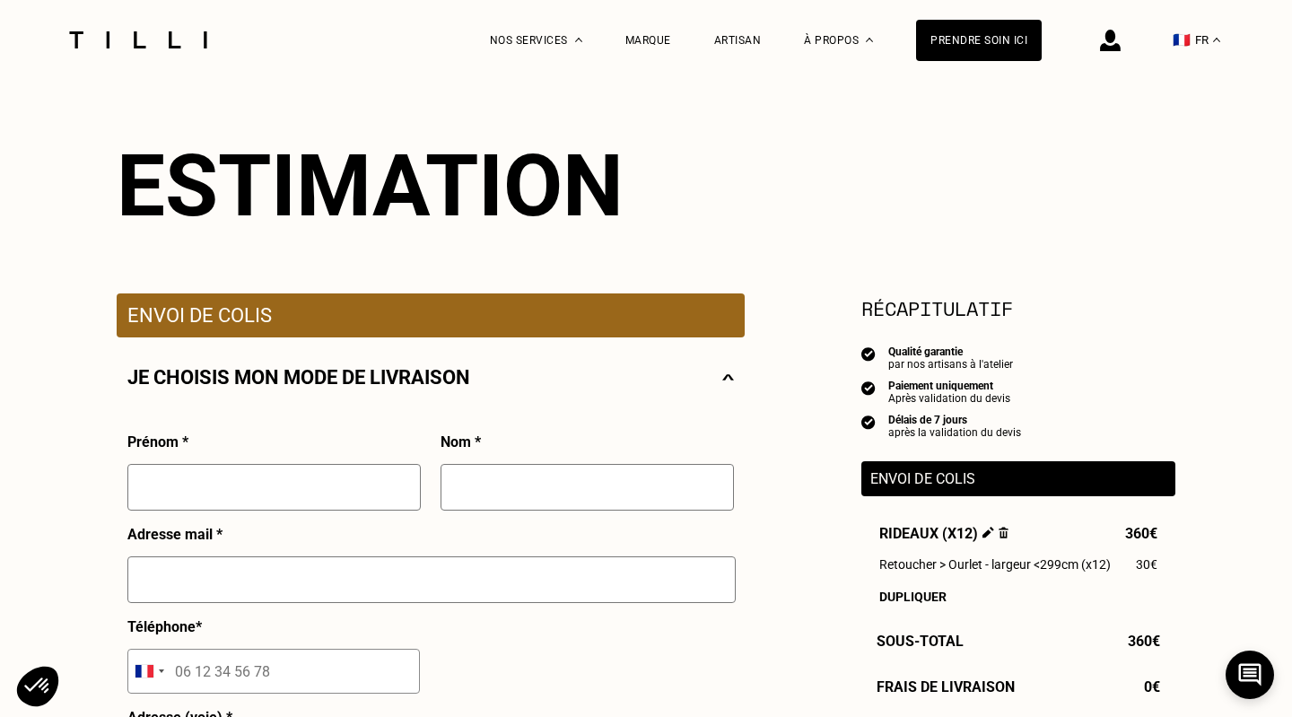
scroll to position [139, 0]
